Goal: Information Seeking & Learning: Learn about a topic

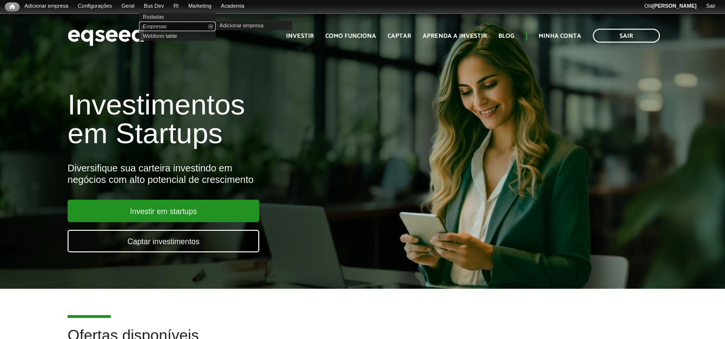
click at [172, 26] on link "Empresas" at bounding box center [177, 27] width 77 height 10
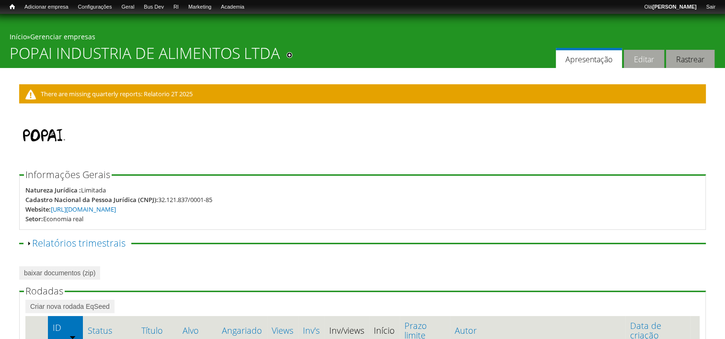
click at [640, 56] on link "Editar" at bounding box center [644, 59] width 40 height 19
